Goal: Check status: Check status

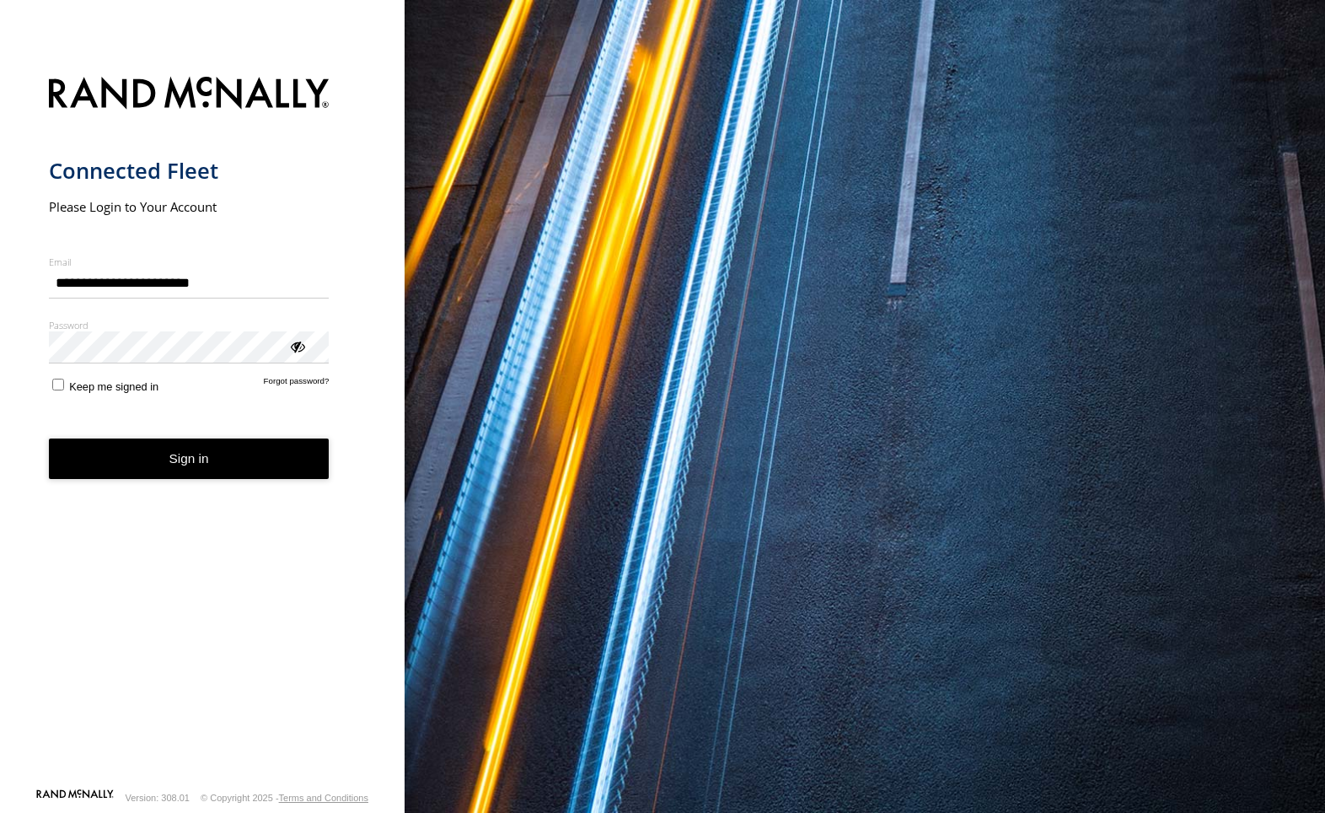
click at [218, 470] on button "Sign in" at bounding box center [189, 458] width 281 height 41
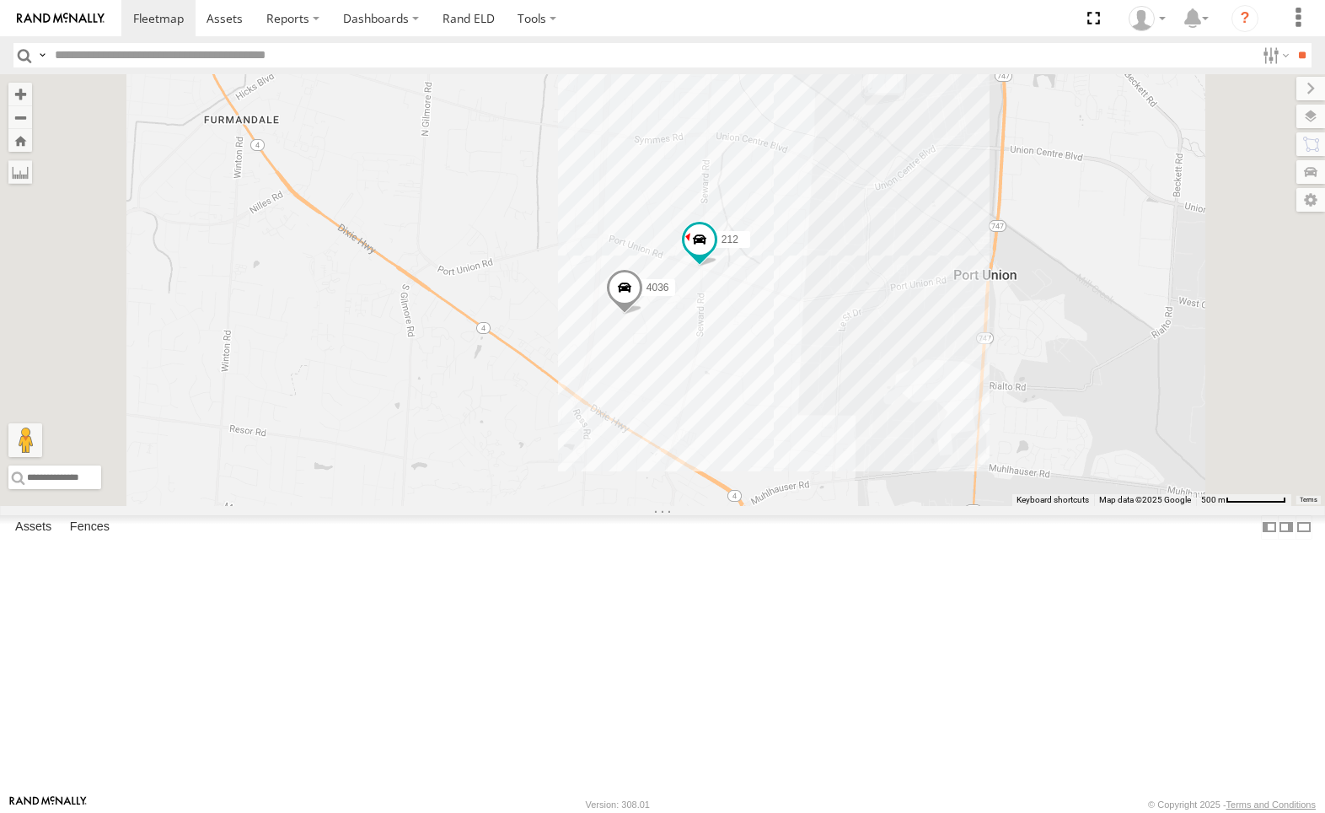
click at [0, 0] on div "212" at bounding box center [0, 0] width 0 height 0
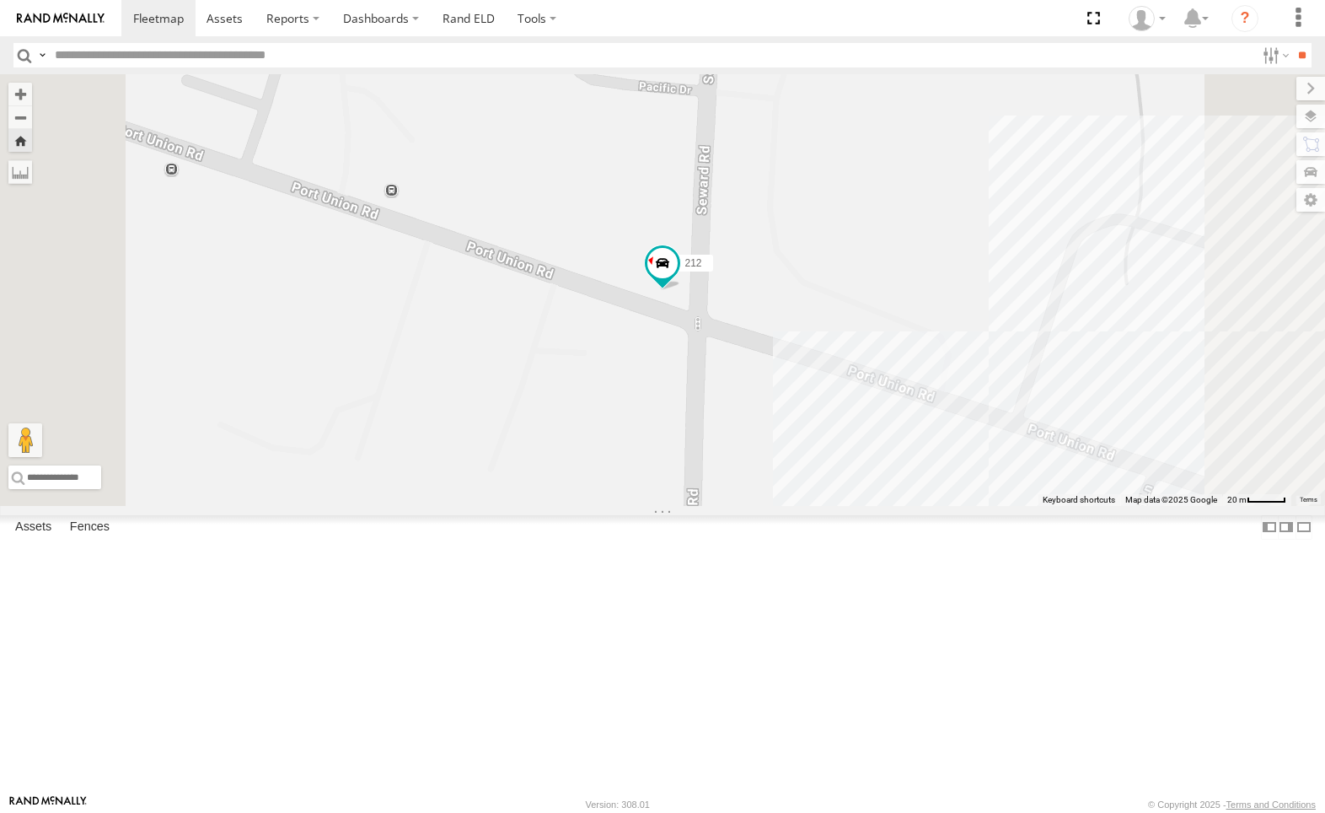
click at [0, 0] on span at bounding box center [0, 0] width 0 height 0
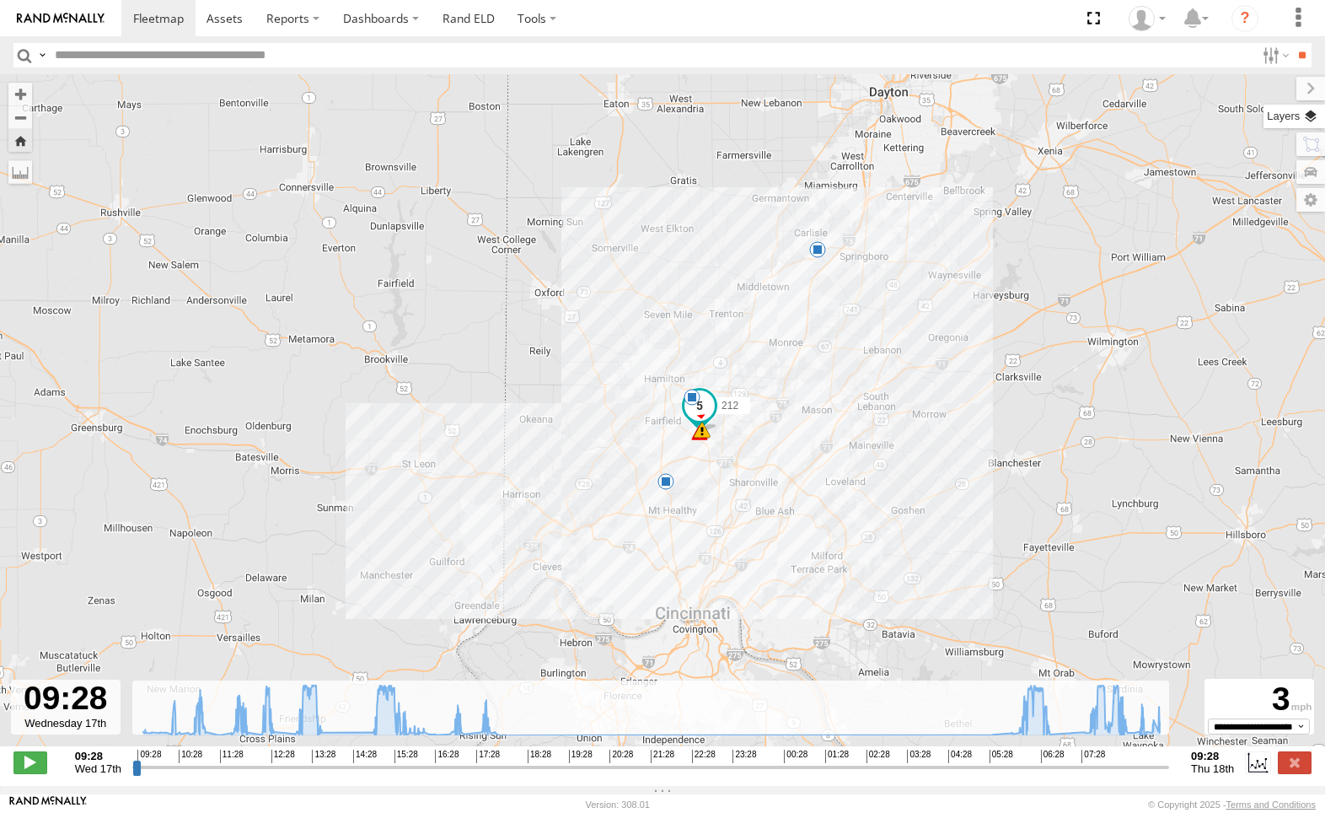
click at [1310, 116] on label at bounding box center [1295, 117] width 62 height 24
click at [0, 0] on div "Overlays" at bounding box center [0, 0] width 0 height 0
click at [0, 0] on label at bounding box center [0, 0] width 0 height 0
click at [0, 0] on span "Traffic" at bounding box center [0, 0] width 0 height 0
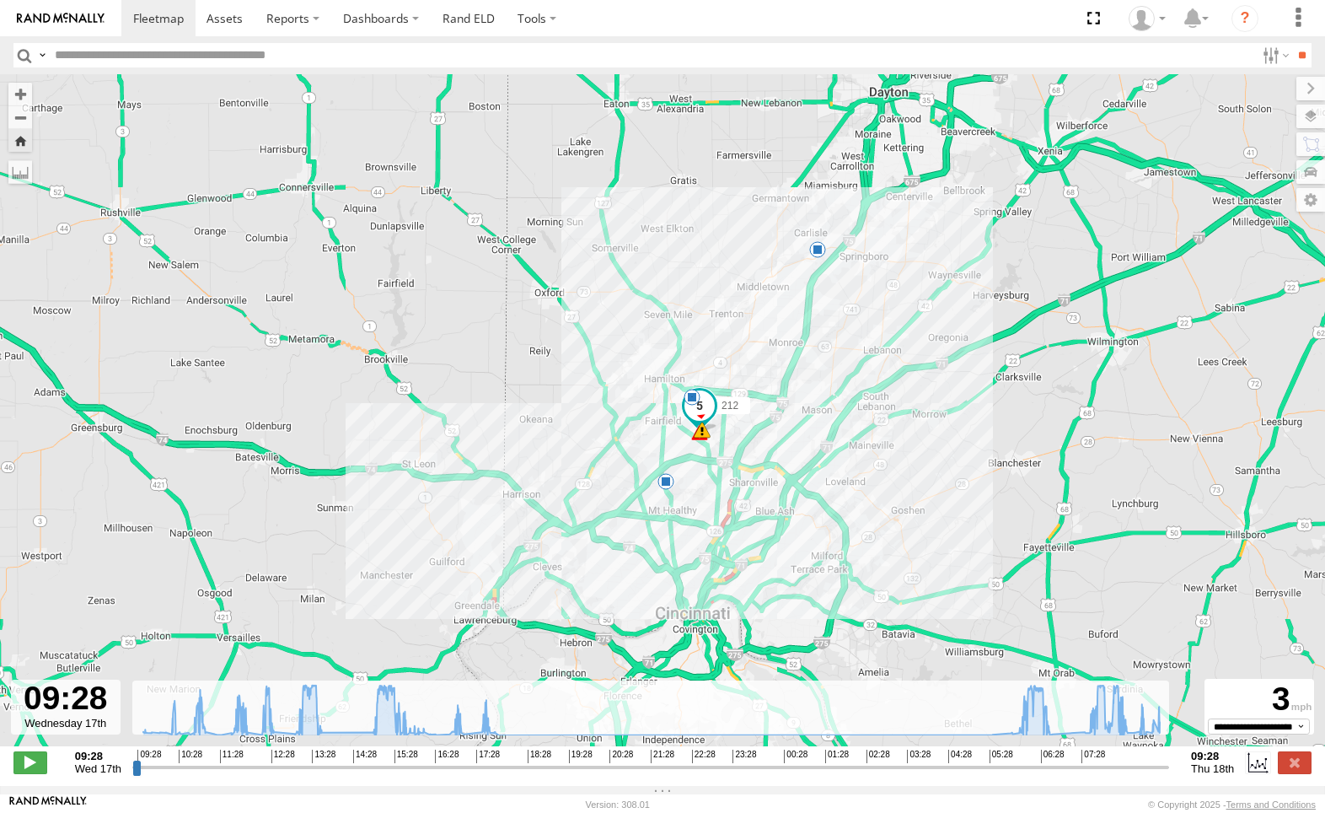
click at [0, 0] on label at bounding box center [0, 0] width 0 height 0
click at [0, 0] on span "Satellite + Roadmap" at bounding box center [0, 0] width 0 height 0
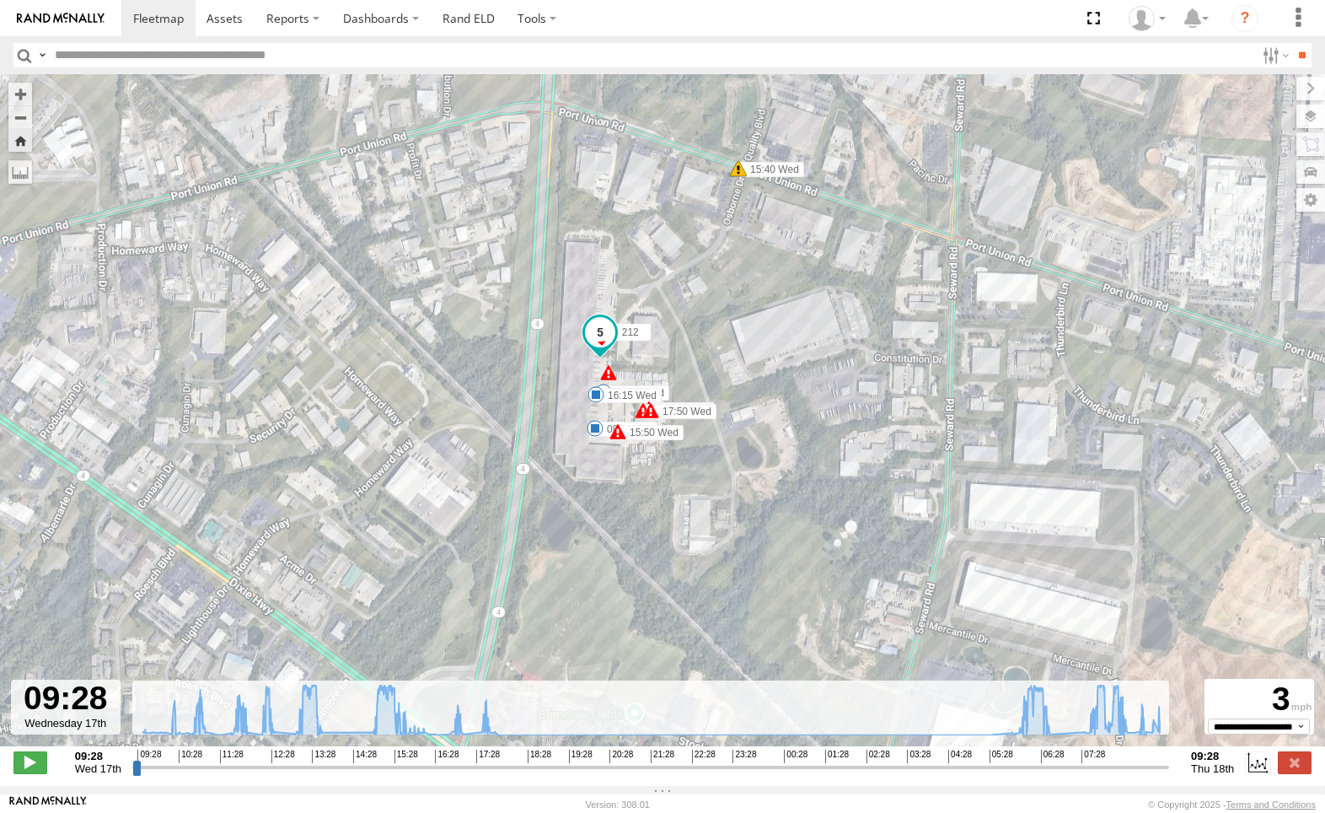
drag, startPoint x: 664, startPoint y: 183, endPoint x: 637, endPoint y: 474, distance: 292.1
click at [637, 474] on div "212 12:37 Wed 15:40 Wed 07:00 Thu 11:59 Wed 16:08 Wed 16:15 Wed 17:51 Wed 08:53…" at bounding box center [662, 419] width 1325 height 690
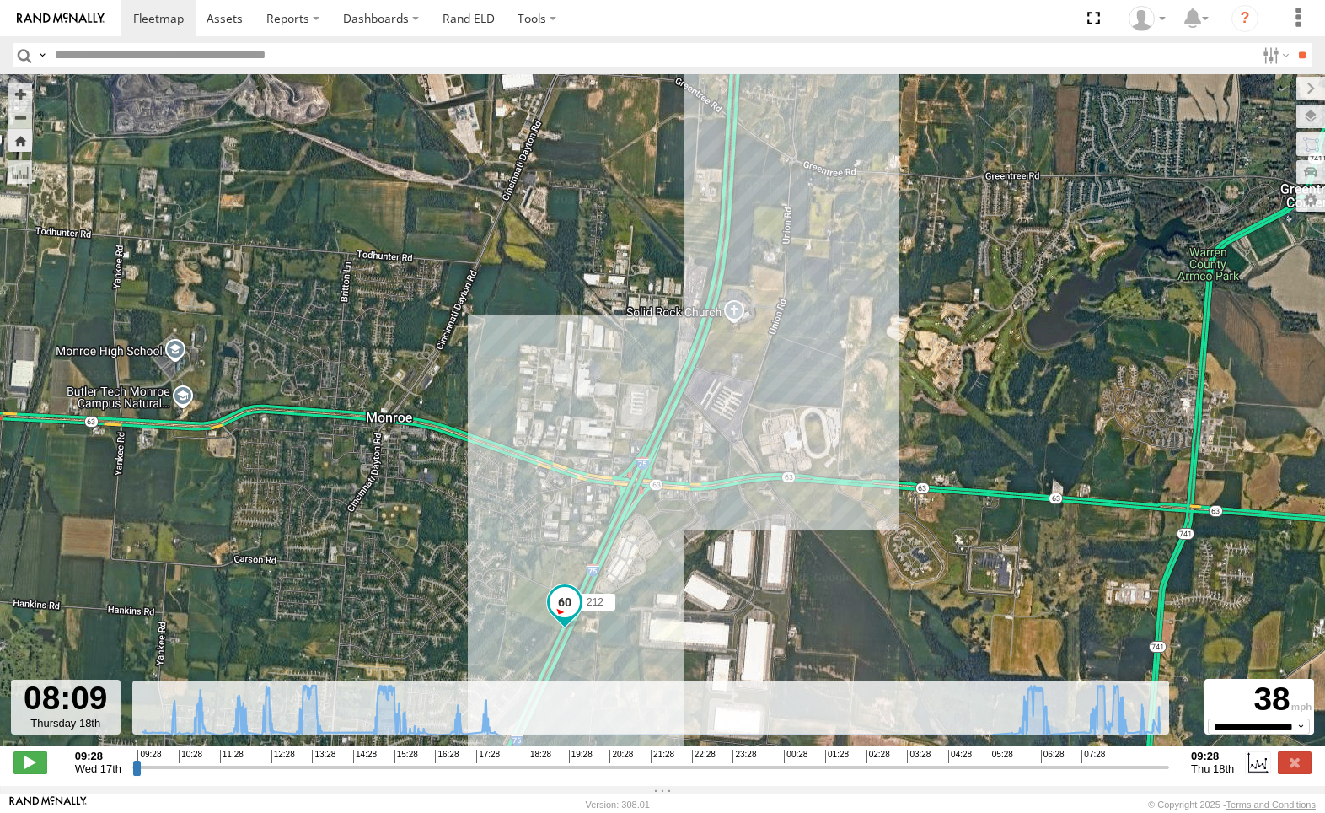
drag, startPoint x: 133, startPoint y: 775, endPoint x: 1109, endPoint y: 792, distance: 976.3
type input "**********"
click at [1109, 775] on input "range" at bounding box center [650, 767] width 1037 height 16
click at [159, 19] on span at bounding box center [158, 18] width 51 height 16
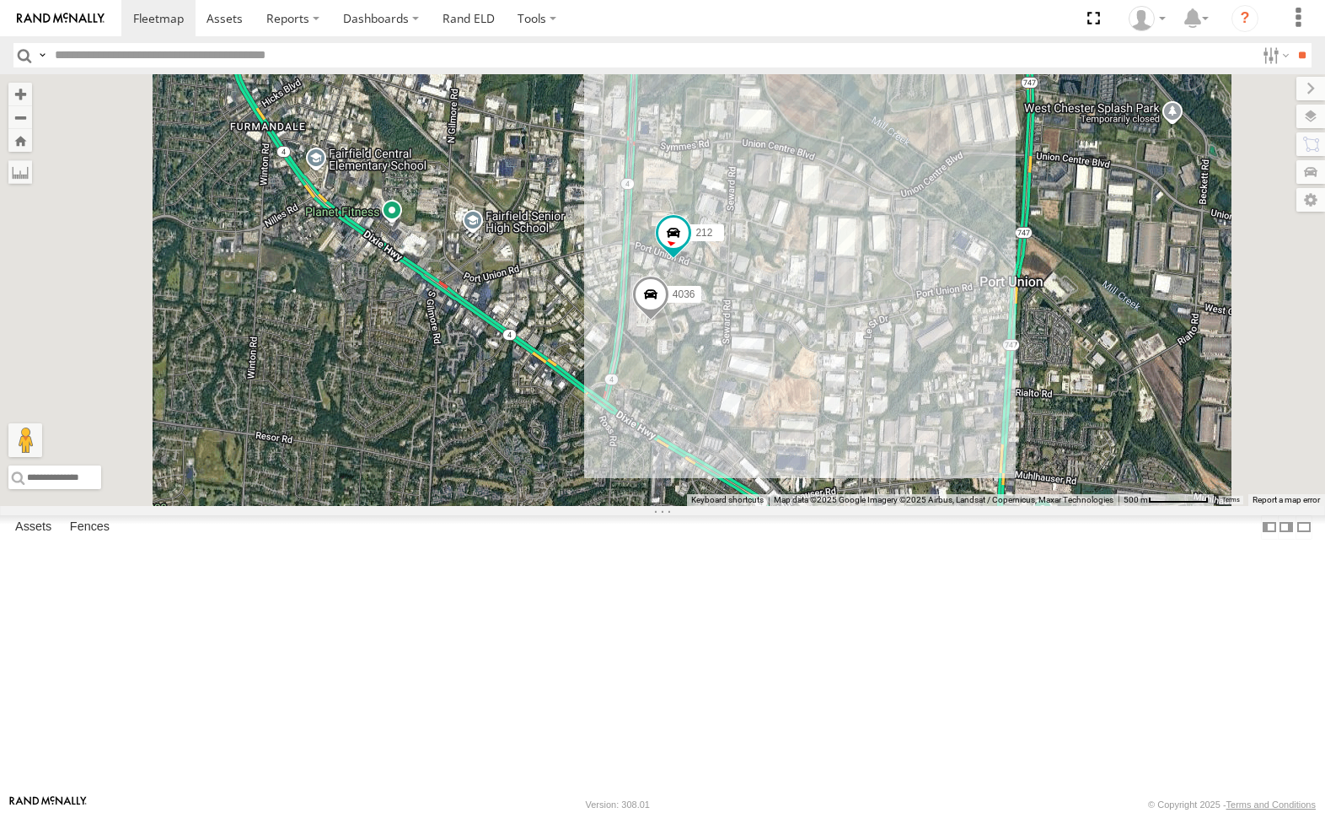
click at [0, 0] on div "212" at bounding box center [0, 0] width 0 height 0
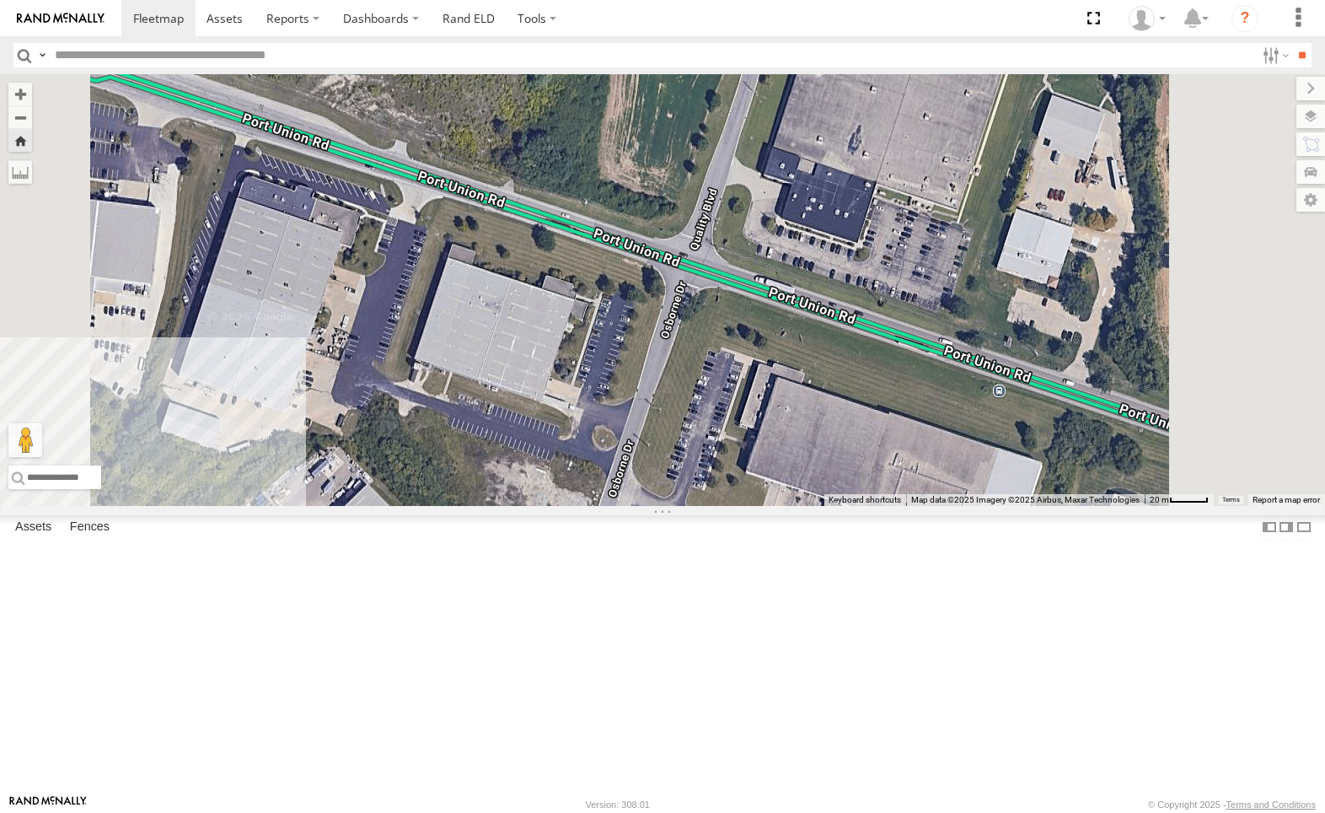
click at [0, 0] on div "4036 All Assets" at bounding box center [0, 0] width 0 height 0
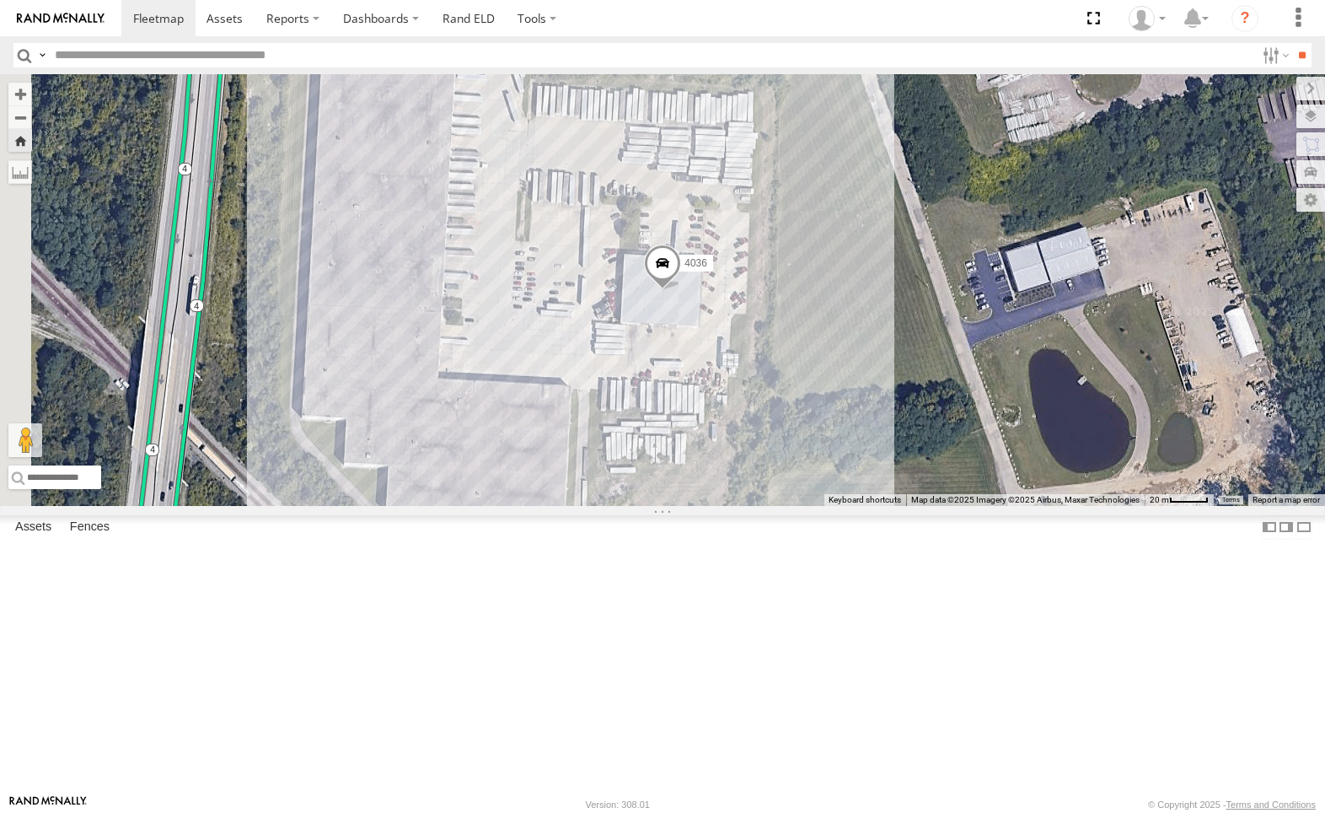
click at [0, 0] on div "212" at bounding box center [0, 0] width 0 height 0
